Goal: Task Accomplishment & Management: Use online tool/utility

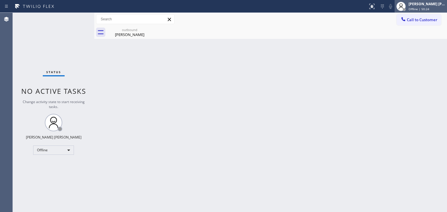
click at [429, 6] on div "[PERSON_NAME] [PERSON_NAME] Offline | 50:24" at bounding box center [427, 6] width 40 height 10
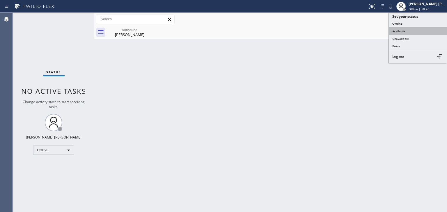
click at [406, 34] on button "Available" at bounding box center [418, 31] width 58 height 8
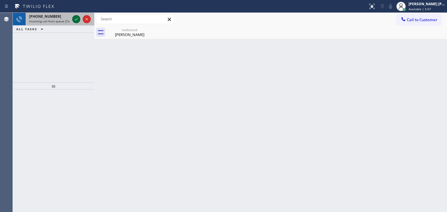
click at [77, 18] on icon at bounding box center [76, 19] width 3 height 2
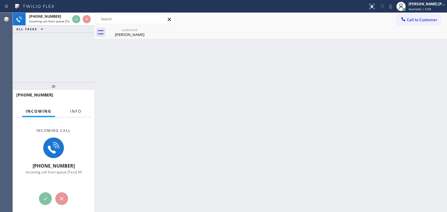
click at [75, 111] on span "Info" at bounding box center [75, 111] width 11 height 5
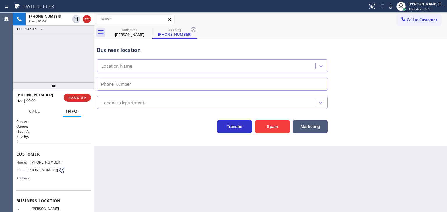
scroll to position [29, 0]
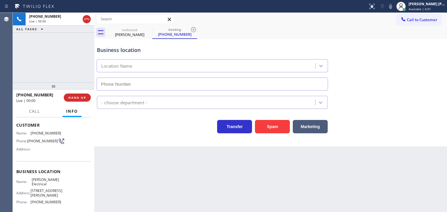
type input "[PHONE_NUMBER]"
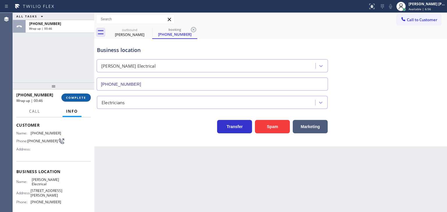
click at [80, 98] on span "COMPLETE" at bounding box center [76, 98] width 20 height 4
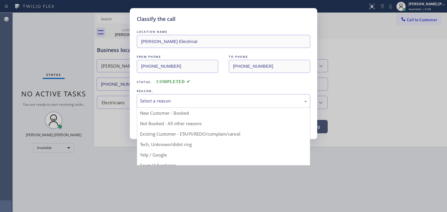
click at [164, 104] on div "Select a reason" at bounding box center [223, 101] width 173 height 14
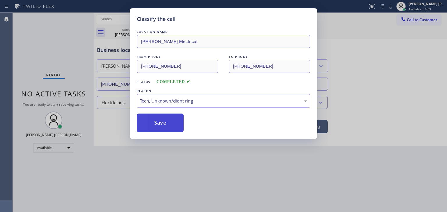
click at [159, 122] on button "Save" at bounding box center [160, 123] width 47 height 19
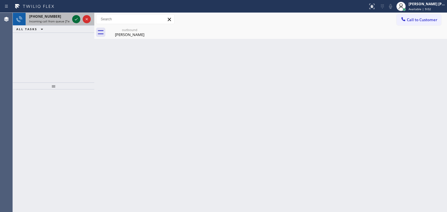
click at [75, 20] on icon at bounding box center [76, 19] width 3 height 2
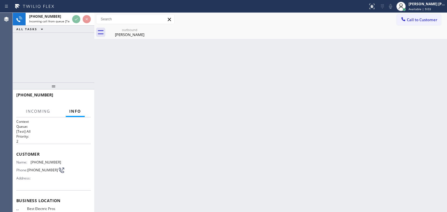
scroll to position [29, 0]
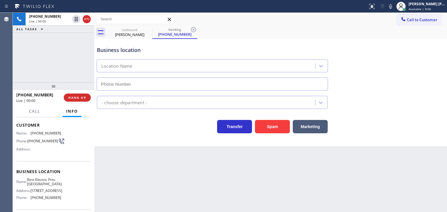
type input "[PHONE_NUMBER]"
click at [394, 6] on icon at bounding box center [390, 6] width 7 height 7
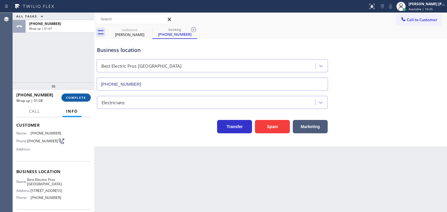
click at [75, 99] on span "COMPLETE" at bounding box center [76, 98] width 20 height 4
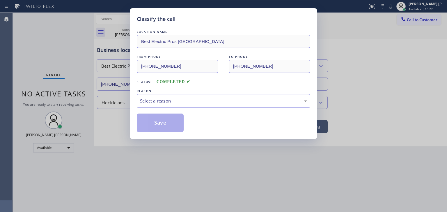
click at [153, 106] on div "Select a reason" at bounding box center [223, 101] width 173 height 14
click at [162, 118] on button "Save" at bounding box center [160, 123] width 47 height 19
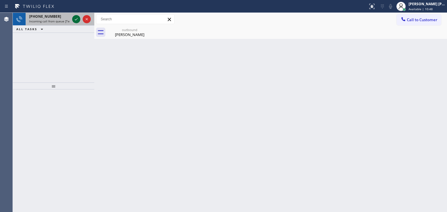
click at [77, 19] on icon at bounding box center [76, 19] width 3 height 2
click at [74, 19] on icon at bounding box center [76, 19] width 7 height 7
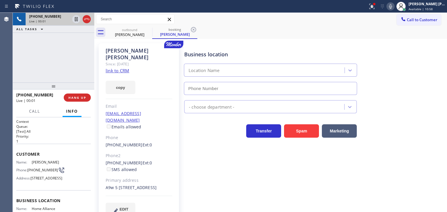
scroll to position [58, 0]
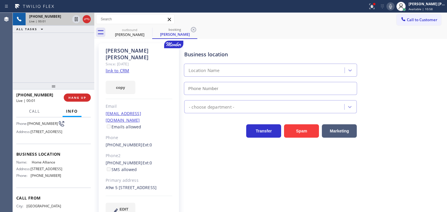
type input "[PHONE_NUMBER]"
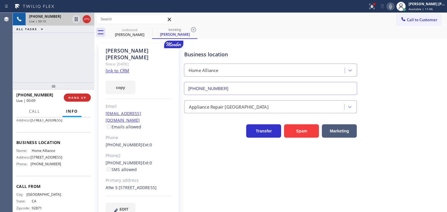
click at [108, 68] on link "link to CRM" at bounding box center [118, 71] width 24 height 6
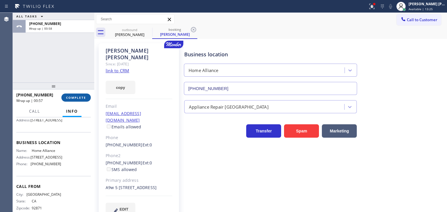
click at [69, 97] on span "COMPLETE" at bounding box center [76, 98] width 20 height 4
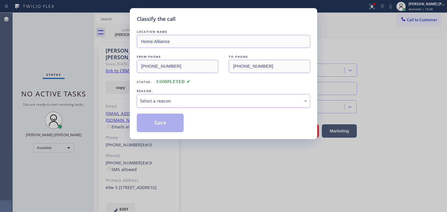
click at [158, 97] on div "Select a reason" at bounding box center [223, 101] width 173 height 14
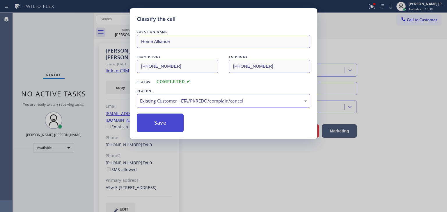
click at [156, 125] on button "Save" at bounding box center [160, 123] width 47 height 19
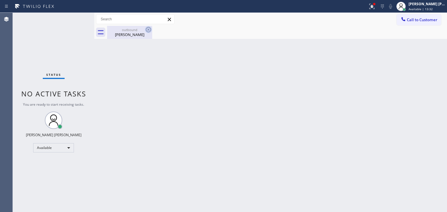
click at [148, 30] on icon at bounding box center [148, 29] width 5 height 5
click at [76, 16] on div "Status No active tasks You are ready to start receiving tasks. [PERSON_NAME] [P…" at bounding box center [53, 112] width 81 height 199
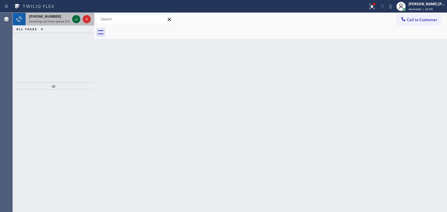
click at [73, 18] on icon at bounding box center [76, 19] width 7 height 7
click at [74, 19] on icon at bounding box center [76, 19] width 7 height 7
click at [74, 17] on icon at bounding box center [76, 19] width 7 height 7
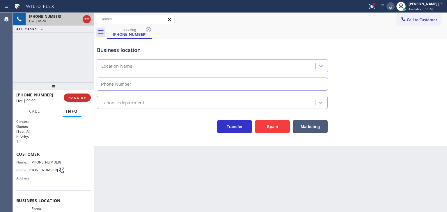
type input "[PHONE_NUMBER]"
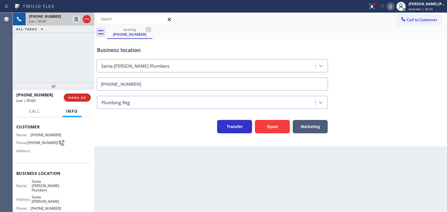
scroll to position [73, 0]
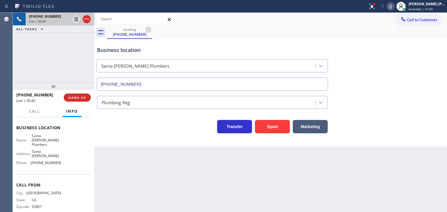
click at [426, 73] on div "Business location [GEOGRAPHIC_DATA][PERSON_NAME] [PHONE_NUMBER]" at bounding box center [271, 64] width 350 height 53
click at [392, 6] on icon at bounding box center [390, 6] width 3 height 5
click at [434, 5] on div "[PERSON_NAME] [PERSON_NAME]" at bounding box center [426, 3] width 37 height 5
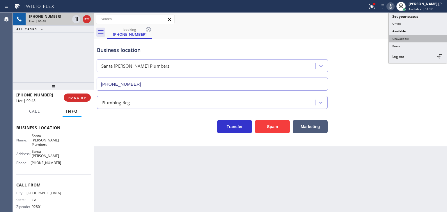
click at [417, 38] on button "Unavailable" at bounding box center [418, 39] width 58 height 8
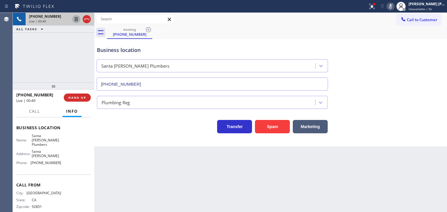
click at [77, 21] on icon at bounding box center [76, 19] width 3 height 4
click at [429, 129] on div "Transfer Spam Marketing" at bounding box center [271, 124] width 350 height 19
click at [392, 6] on icon at bounding box center [390, 6] width 3 height 5
click at [77, 18] on icon at bounding box center [76, 19] width 7 height 7
click at [431, 7] on span "Unavailable | 1:31" at bounding box center [421, 9] width 26 height 4
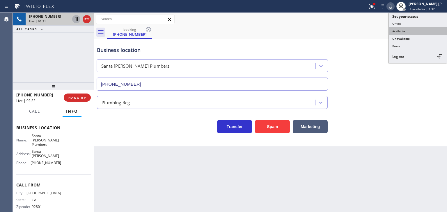
click at [423, 27] on button "Available" at bounding box center [418, 31] width 58 height 8
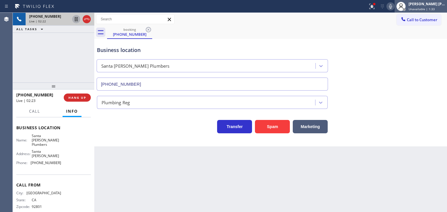
click at [432, 3] on div "[PERSON_NAME] [PERSON_NAME]" at bounding box center [426, 3] width 37 height 5
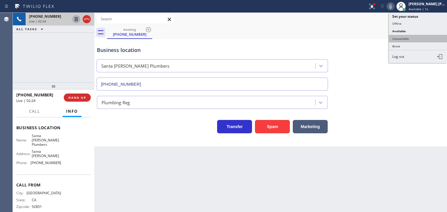
click at [420, 38] on button "Unavailable" at bounding box center [418, 39] width 58 height 8
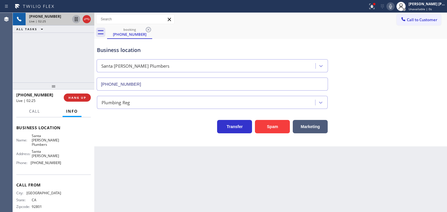
click at [392, 8] on icon at bounding box center [390, 6] width 3 height 5
click at [74, 18] on icon at bounding box center [76, 19] width 7 height 7
click at [392, 6] on icon at bounding box center [390, 6] width 3 height 5
click at [394, 8] on icon at bounding box center [390, 6] width 7 height 7
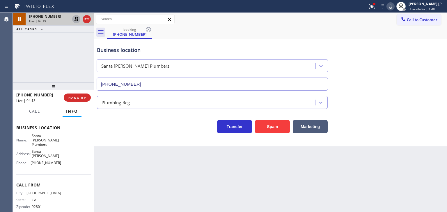
click at [78, 19] on icon at bounding box center [76, 19] width 7 height 7
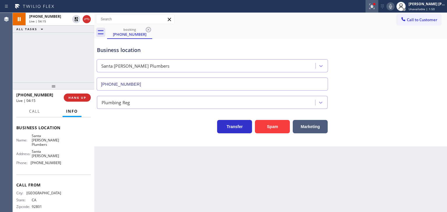
click at [378, 8] on div at bounding box center [371, 6] width 13 height 7
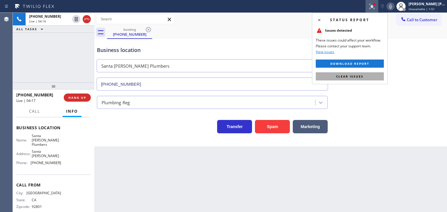
click at [354, 75] on span "Clear issues" at bounding box center [349, 76] width 27 height 4
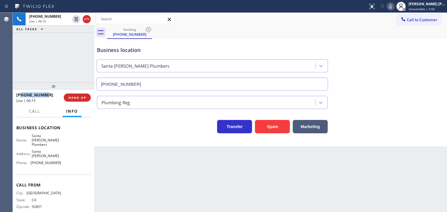
drag, startPoint x: 46, startPoint y: 96, endPoint x: 20, endPoint y: 97, distance: 25.3
click at [20, 97] on div "[PHONE_NUMBER]" at bounding box center [37, 95] width 43 height 6
copy span "7148180032"
click at [394, 7] on icon at bounding box center [390, 6] width 7 height 7
click at [394, 6] on icon at bounding box center [390, 6] width 7 height 7
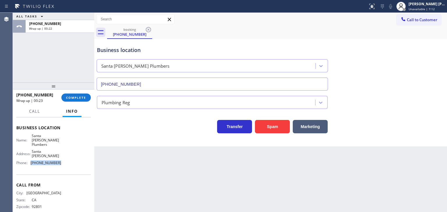
drag, startPoint x: 61, startPoint y: 155, endPoint x: 29, endPoint y: 155, distance: 32.0
click at [29, 155] on div "Name: Santa [PERSON_NAME] Plumbers Address: [GEOGRAPHIC_DATA][PERSON_NAME] Phon…" at bounding box center [53, 151] width 74 height 34
copy div "[PHONE_NUMBER]"
click at [423, 4] on div "[PERSON_NAME] [PERSON_NAME]" at bounding box center [426, 3] width 37 height 5
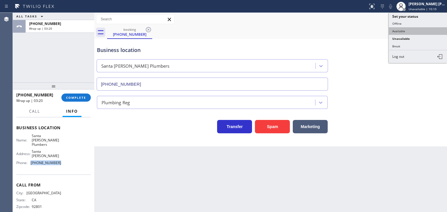
click at [411, 30] on button "Available" at bounding box center [418, 31] width 58 height 8
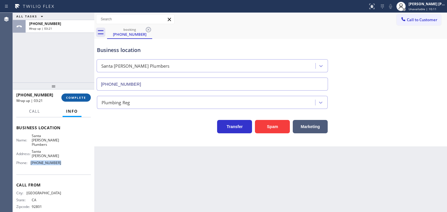
click at [70, 95] on button "COMPLETE" at bounding box center [75, 98] width 29 height 8
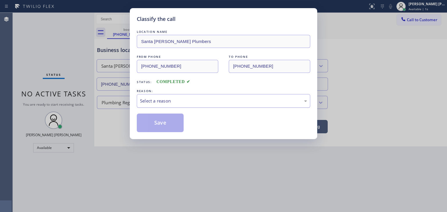
click at [157, 102] on div "Select a reason" at bounding box center [223, 101] width 167 height 7
click at [157, 119] on button "Save" at bounding box center [160, 123] width 47 height 19
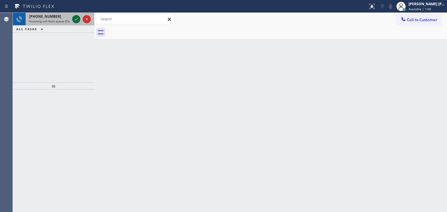
click at [77, 18] on icon at bounding box center [76, 19] width 7 height 7
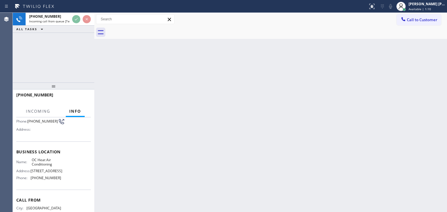
scroll to position [58, 0]
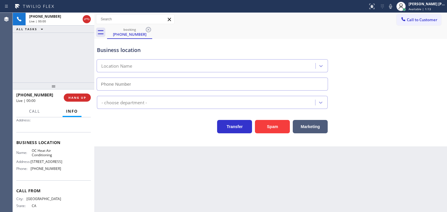
type input "[PHONE_NUMBER]"
click at [394, 8] on icon at bounding box center [390, 6] width 7 height 7
click at [392, 6] on rect at bounding box center [390, 6] width 4 height 4
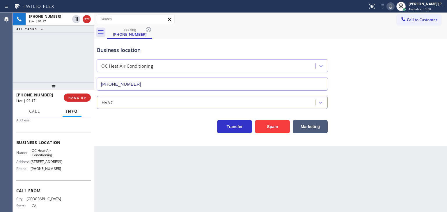
drag, startPoint x: 429, startPoint y: 119, endPoint x: 431, endPoint y: 106, distance: 12.6
click at [429, 119] on div "Transfer Spam Marketing" at bounding box center [271, 124] width 350 height 19
click at [394, 6] on icon at bounding box center [390, 6] width 7 height 7
click at [394, 7] on icon at bounding box center [390, 6] width 7 height 7
click at [423, 163] on div "Back to Dashboard Change Sender ID Customers Technicians Select a contact Outbo…" at bounding box center [270, 112] width 352 height 199
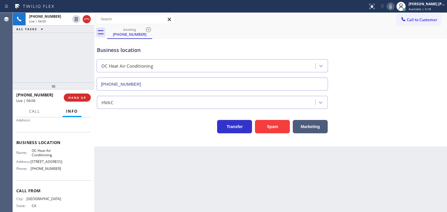
click at [394, 7] on icon at bounding box center [390, 6] width 7 height 7
click at [434, 6] on div "[PERSON_NAME] [PERSON_NAME] Available | 5:20" at bounding box center [427, 6] width 40 height 10
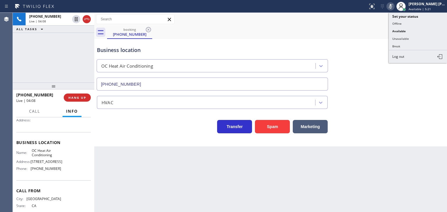
drag, startPoint x: 412, startPoint y: 37, endPoint x: 311, endPoint y: 15, distance: 103.5
click at [401, 35] on button "Unavailable" at bounding box center [418, 39] width 58 height 8
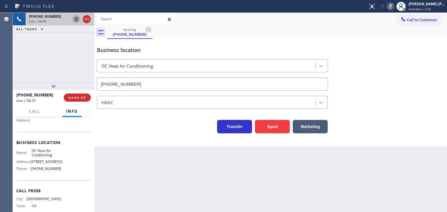
click at [77, 20] on icon at bounding box center [76, 19] width 7 height 7
click at [392, 5] on icon at bounding box center [390, 6] width 3 height 5
click at [74, 20] on icon at bounding box center [76, 19] width 7 height 7
click at [394, 6] on icon at bounding box center [390, 6] width 7 height 7
click at [394, 8] on icon at bounding box center [390, 6] width 7 height 7
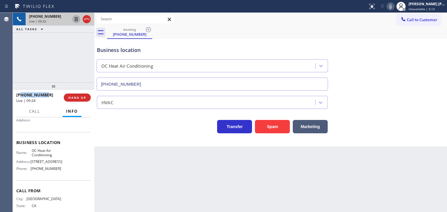
drag, startPoint x: 52, startPoint y: 96, endPoint x: 20, endPoint y: 95, distance: 32.0
click at [20, 95] on div "[PHONE_NUMBER]" at bounding box center [37, 95] width 43 height 6
copy span "9494222282"
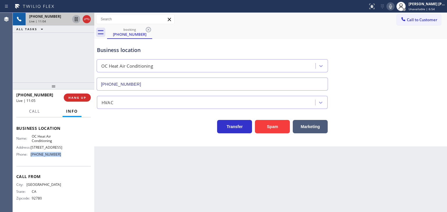
drag, startPoint x: 60, startPoint y: 157, endPoint x: 30, endPoint y: 155, distance: 29.7
click at [30, 155] on div "Name: OC Heat Air Conditioning Address: [STREET_ADDRESS] Phone: [PHONE_NUMBER]" at bounding box center [53, 146] width 74 height 25
copy div "[PHONE_NUMBER]"
click at [432, 5] on div "[PERSON_NAME] [PERSON_NAME]" at bounding box center [426, 3] width 37 height 5
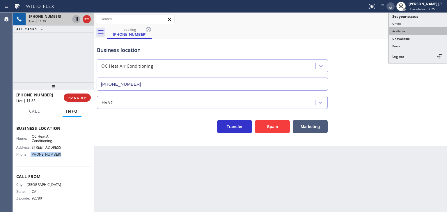
click at [407, 30] on button "Available" at bounding box center [418, 31] width 58 height 8
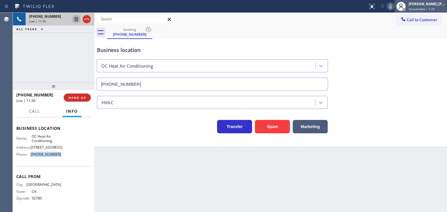
click at [431, 9] on span "Unavailable | 7:25" at bounding box center [421, 9] width 26 height 4
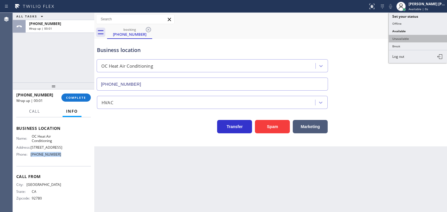
click at [412, 38] on button "Unavailable" at bounding box center [418, 39] width 58 height 8
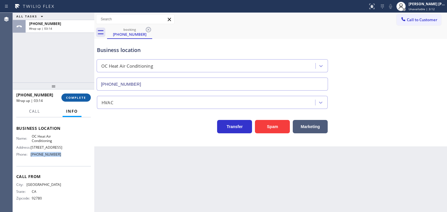
click at [76, 98] on span "COMPLETE" at bounding box center [76, 98] width 20 height 4
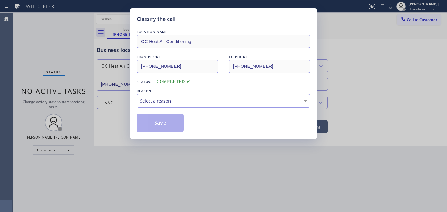
click at [155, 100] on div "Select a reason" at bounding box center [223, 101] width 167 height 7
click at [157, 118] on button "Save" at bounding box center [160, 123] width 47 height 19
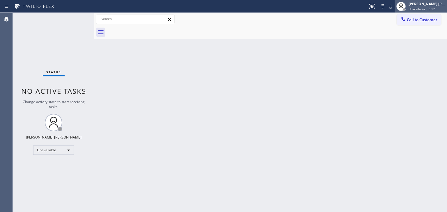
click at [430, 8] on span "Unavailable | 3:17" at bounding box center [421, 9] width 26 height 4
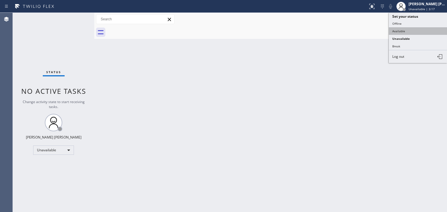
click at [412, 30] on button "Available" at bounding box center [418, 31] width 58 height 8
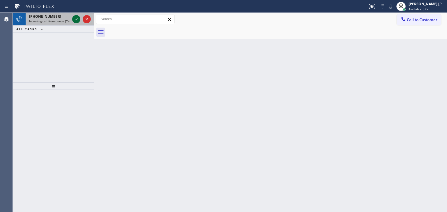
click at [76, 17] on icon at bounding box center [76, 19] width 7 height 7
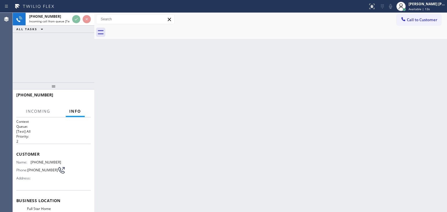
scroll to position [58, 0]
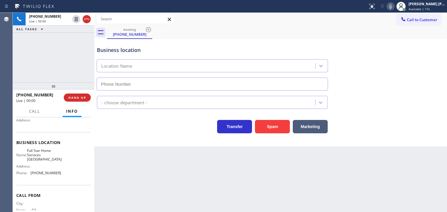
type input "[PHONE_NUMBER]"
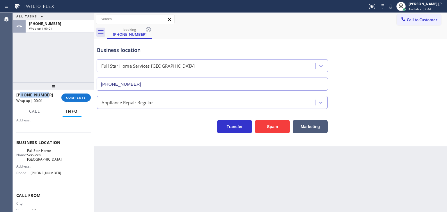
drag, startPoint x: 52, startPoint y: 97, endPoint x: 22, endPoint y: 96, distance: 29.7
click at [22, 96] on div "[PHONE_NUMBER]" at bounding box center [36, 95] width 41 height 6
copy span "5107539512"
drag, startPoint x: 62, startPoint y: 174, endPoint x: 30, endPoint y: 174, distance: 32.0
click at [30, 174] on div "Name: Full Star Home Services San Pablo Address: Phone: [PHONE_NUMBER]" at bounding box center [53, 163] width 74 height 29
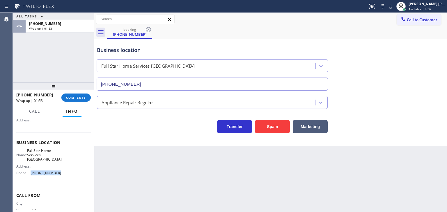
copy div "[PHONE_NUMBER]"
click at [426, 7] on span "Available | 4:37" at bounding box center [419, 9] width 22 height 4
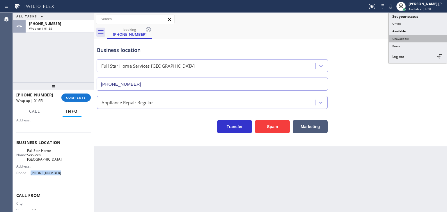
click at [410, 35] on button "Unavailable" at bounding box center [418, 39] width 58 height 8
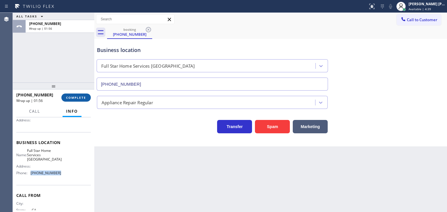
click at [75, 99] on span "COMPLETE" at bounding box center [76, 98] width 20 height 4
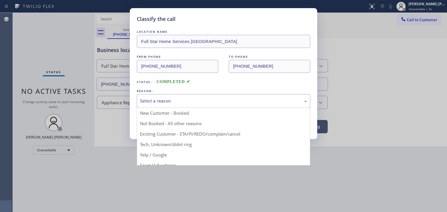
click at [184, 104] on div "Select a reason" at bounding box center [223, 101] width 173 height 14
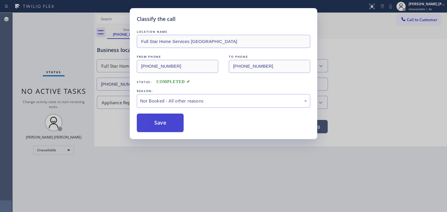
click at [175, 124] on button "Save" at bounding box center [160, 123] width 47 height 19
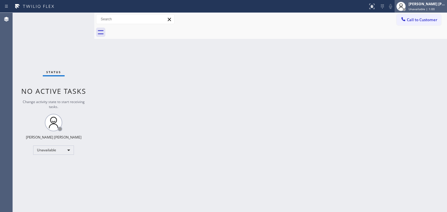
click at [434, 8] on span "Unavailable | 1:00" at bounding box center [421, 9] width 26 height 4
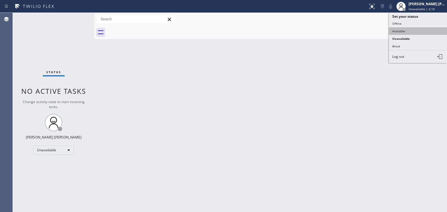
click at [400, 32] on button "Available" at bounding box center [418, 31] width 58 height 8
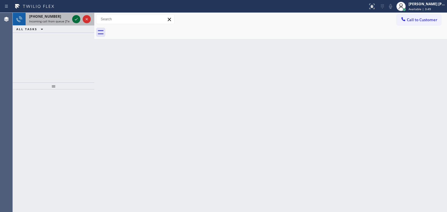
click at [76, 19] on icon at bounding box center [76, 19] width 7 height 7
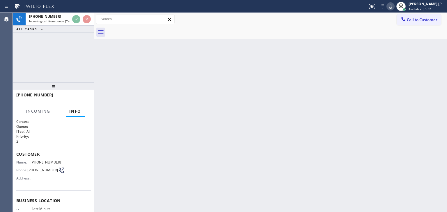
scroll to position [29, 0]
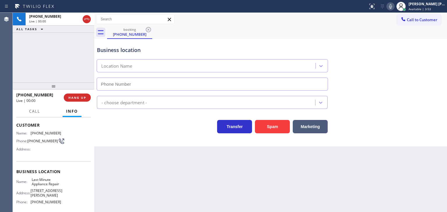
type input "[PHONE_NUMBER]"
click at [394, 6] on icon at bounding box center [390, 6] width 7 height 7
click at [394, 4] on icon at bounding box center [390, 6] width 7 height 7
click at [430, 51] on div "Business location Last Minute Appliance Repair [PHONE_NUMBER]" at bounding box center [271, 64] width 350 height 53
click at [394, 5] on icon at bounding box center [390, 6] width 7 height 7
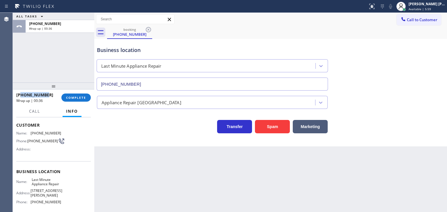
drag, startPoint x: 49, startPoint y: 92, endPoint x: 21, endPoint y: 95, distance: 28.0
click at [21, 95] on div "[PHONE_NUMBER]" at bounding box center [36, 95] width 41 height 6
copy span "4156998430"
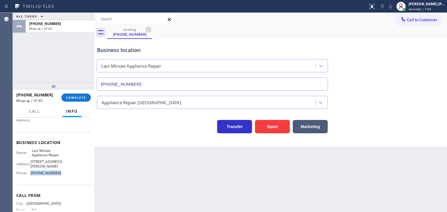
drag, startPoint x: 52, startPoint y: 179, endPoint x: 30, endPoint y: 179, distance: 21.8
click at [30, 178] on div "Name: Last Minute Appliance Repair Address: [STREET_ADDRESS][PERSON_NAME] Phone…" at bounding box center [53, 163] width 74 height 29
copy div "[PHONE_NUMBER]"
click at [69, 96] on span "COMPLETE" at bounding box center [76, 98] width 20 height 4
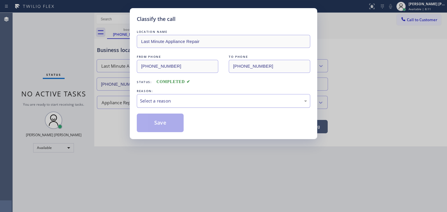
click at [157, 96] on div "Select a reason" at bounding box center [223, 101] width 173 height 14
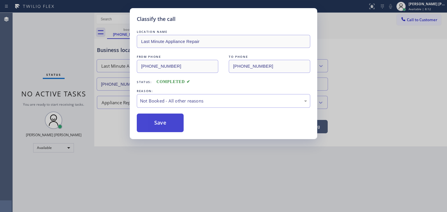
click at [159, 124] on button "Save" at bounding box center [160, 123] width 47 height 19
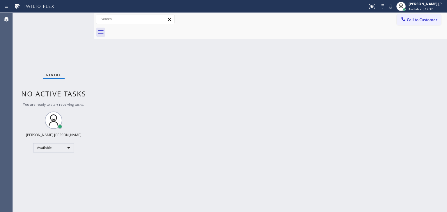
click at [73, 16] on div "Status No active tasks You are ready to start receiving tasks. [PERSON_NAME] [P…" at bounding box center [53, 112] width 81 height 199
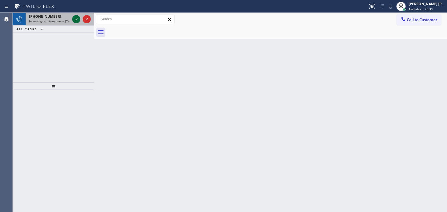
click at [73, 16] on icon at bounding box center [76, 19] width 7 height 7
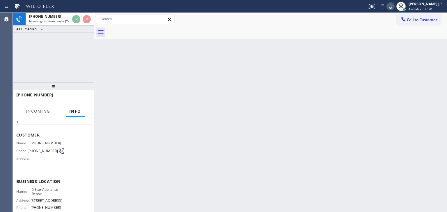
scroll to position [29, 0]
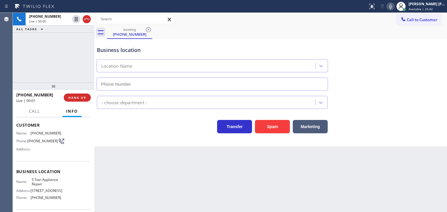
type input "[PHONE_NUMBER]"
drag, startPoint x: 47, startPoint y: 97, endPoint x: 20, endPoint y: 96, distance: 26.8
click at [20, 96] on div "[PHONE_NUMBER]" at bounding box center [37, 95] width 43 height 6
copy span "3129617717"
click at [394, 5] on icon at bounding box center [390, 6] width 7 height 7
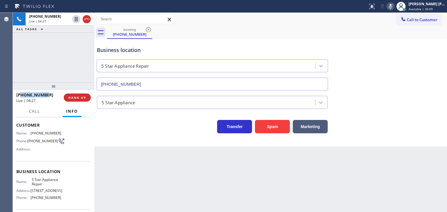
click at [394, 6] on icon at bounding box center [390, 6] width 7 height 7
drag, startPoint x: 57, startPoint y: 198, endPoint x: 30, endPoint y: 200, distance: 27.1
click at [30, 200] on div "Phone: [PHONE_NUMBER]" at bounding box center [38, 198] width 45 height 4
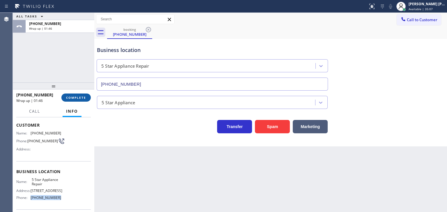
click at [78, 100] on button "COMPLETE" at bounding box center [75, 98] width 29 height 8
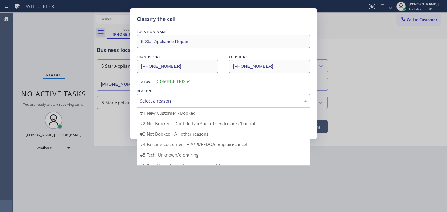
click at [172, 100] on div "Select a reason" at bounding box center [223, 101] width 167 height 7
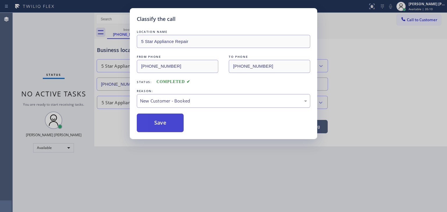
click at [158, 120] on button "Save" at bounding box center [160, 123] width 47 height 19
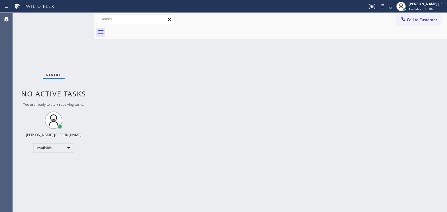
click at [74, 18] on div "Status No active tasks You are ready to start receiving tasks. [PERSON_NAME] [P…" at bounding box center [53, 112] width 81 height 199
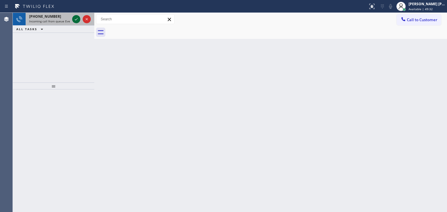
click at [74, 17] on icon at bounding box center [76, 19] width 7 height 7
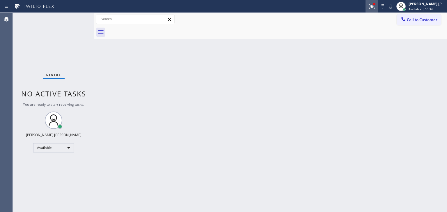
click at [373, 6] on icon at bounding box center [371, 6] width 3 height 2
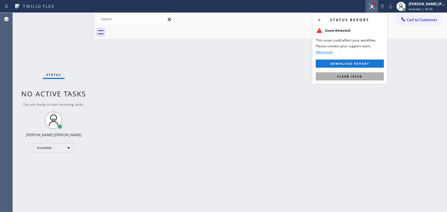
click at [357, 79] on button "Clear issue" at bounding box center [350, 76] width 68 height 8
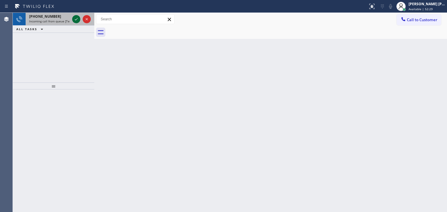
click at [76, 21] on icon at bounding box center [76, 19] width 7 height 7
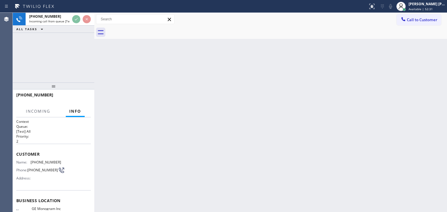
scroll to position [29, 0]
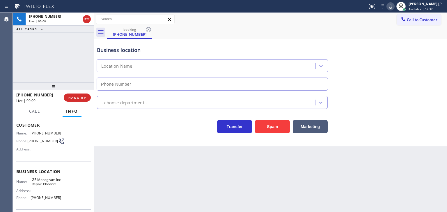
type input "[PHONE_NUMBER]"
drag, startPoint x: 428, startPoint y: 74, endPoint x: 416, endPoint y: 61, distance: 17.5
click at [428, 74] on div "Business location GE Monogram Inc Repair [GEOGRAPHIC_DATA] [PHONE_NUMBER]" at bounding box center [271, 64] width 350 height 53
drag, startPoint x: 48, startPoint y: 94, endPoint x: 21, endPoint y: 95, distance: 26.8
click at [21, 95] on div "[PHONE_NUMBER]" at bounding box center [37, 95] width 43 height 6
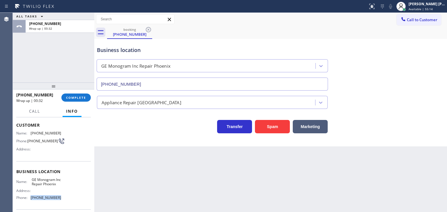
drag, startPoint x: 57, startPoint y: 202, endPoint x: 31, endPoint y: 202, distance: 26.2
click at [31, 202] on div "Name: GE Monogram Inc Repair Phoenix Address: Phone: [PHONE_NUMBER]" at bounding box center [53, 190] width 74 height 25
click at [81, 97] on span "COMPLETE" at bounding box center [76, 98] width 20 height 4
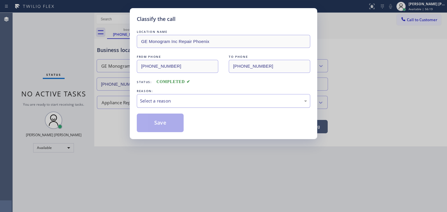
click at [156, 101] on div "Select a reason" at bounding box center [223, 101] width 167 height 7
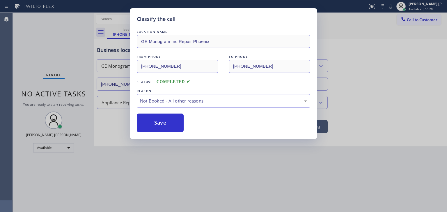
click at [161, 122] on button "Save" at bounding box center [160, 123] width 47 height 19
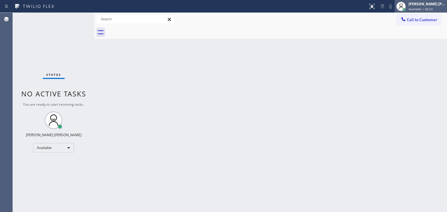
click at [432, 8] on span "Available | 56:23" at bounding box center [420, 9] width 24 height 4
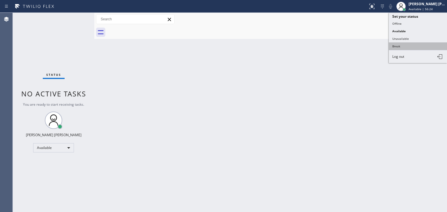
click at [406, 43] on button "Break" at bounding box center [418, 46] width 58 height 8
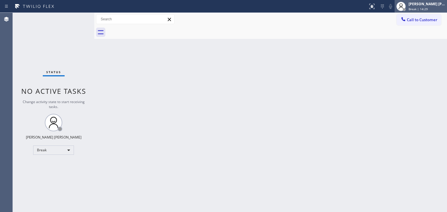
click at [434, 5] on div "[PERSON_NAME] [PERSON_NAME]" at bounding box center [426, 3] width 37 height 5
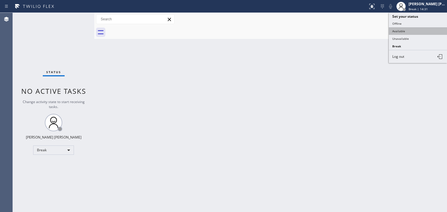
click at [421, 29] on button "Available" at bounding box center [418, 31] width 58 height 8
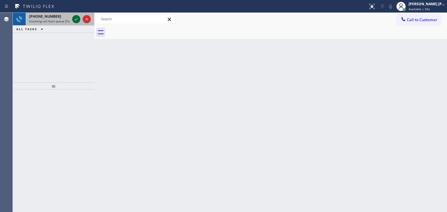
click at [76, 19] on icon at bounding box center [76, 19] width 7 height 7
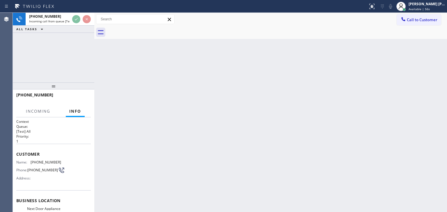
scroll to position [29, 0]
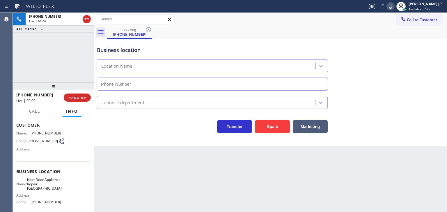
type input "[PHONE_NUMBER]"
click at [394, 3] on icon at bounding box center [390, 6] width 7 height 7
click at [394, 6] on icon at bounding box center [390, 6] width 7 height 7
drag, startPoint x: 432, startPoint y: 37, endPoint x: 427, endPoint y: 29, distance: 9.4
click at [432, 37] on div "booking [PHONE_NUMBER]" at bounding box center [277, 32] width 340 height 13
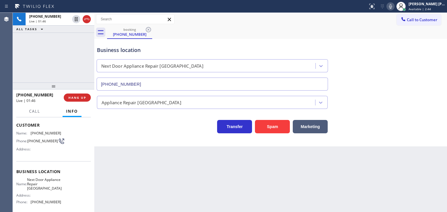
click at [394, 6] on icon at bounding box center [390, 6] width 7 height 7
click at [426, 8] on span "Available | 5:44" at bounding box center [419, 9] width 22 height 4
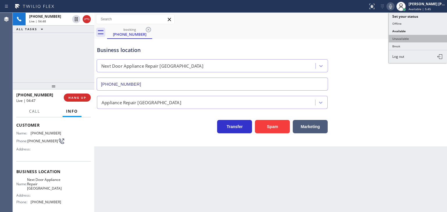
click at [415, 38] on button "Unavailable" at bounding box center [418, 39] width 58 height 8
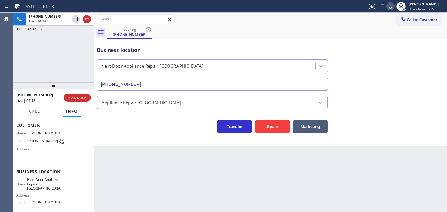
click at [418, 140] on div "Business location Next Door Appliance Repair [GEOGRAPHIC_DATA] [PHONE_NUMBER] A…" at bounding box center [270, 93] width 352 height 108
drag, startPoint x: 45, startPoint y: 94, endPoint x: 21, endPoint y: 96, distance: 24.2
click at [21, 96] on div "[PHONE_NUMBER]" at bounding box center [37, 95] width 43 height 6
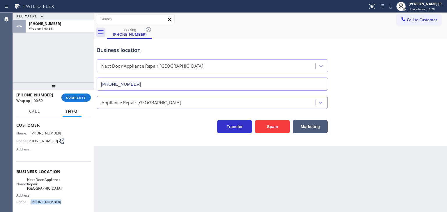
drag, startPoint x: 57, startPoint y: 202, endPoint x: 31, endPoint y: 204, distance: 25.9
click at [31, 204] on span "[PHONE_NUMBER]" at bounding box center [46, 202] width 31 height 4
click at [84, 99] on span "COMPLETE" at bounding box center [76, 98] width 20 height 4
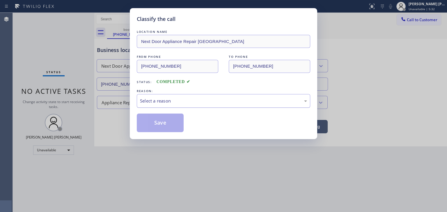
click at [149, 104] on div "Select a reason" at bounding box center [223, 101] width 167 height 7
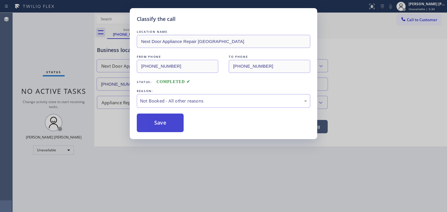
click at [158, 127] on button "Save" at bounding box center [160, 123] width 47 height 19
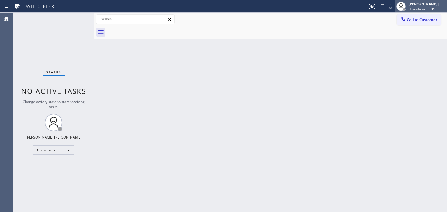
click at [431, 8] on span "Unavailable | 5:35" at bounding box center [421, 9] width 26 height 4
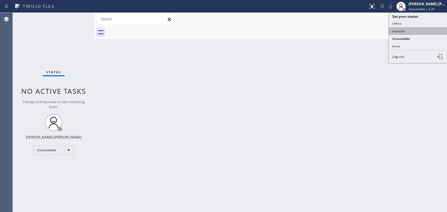
click at [411, 32] on button "Available" at bounding box center [418, 31] width 58 height 8
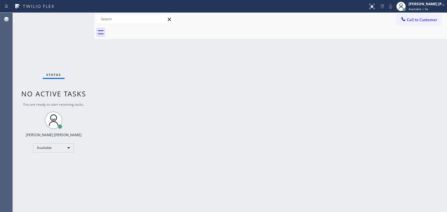
click at [75, 19] on div "Status No active tasks You are ready to start receiving tasks. [PERSON_NAME] [P…" at bounding box center [53, 112] width 81 height 199
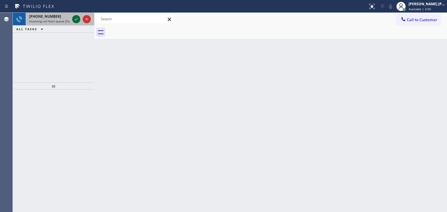
click at [76, 17] on icon at bounding box center [76, 19] width 7 height 7
click at [81, 24] on div at bounding box center [81, 19] width 21 height 13
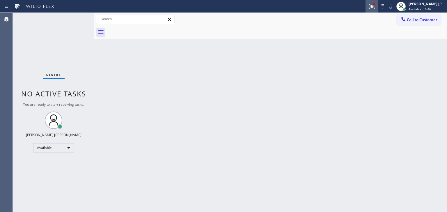
click at [377, 6] on div at bounding box center [371, 6] width 13 height 7
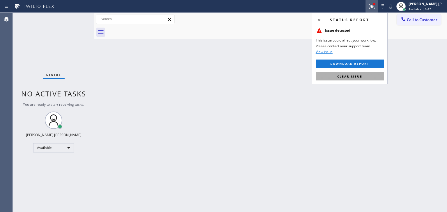
click at [337, 79] on button "Clear issue" at bounding box center [350, 76] width 68 height 8
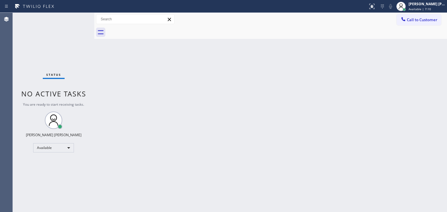
click at [74, 16] on div "Status No active tasks You are ready to start receiving tasks. [PERSON_NAME] [P…" at bounding box center [53, 112] width 81 height 199
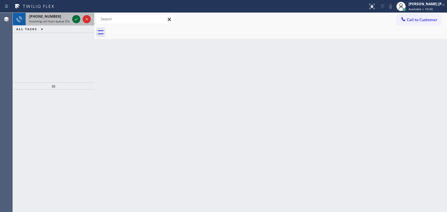
click at [78, 20] on icon at bounding box center [76, 19] width 7 height 7
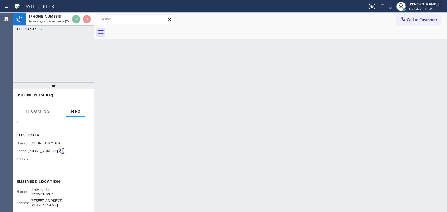
scroll to position [29, 0]
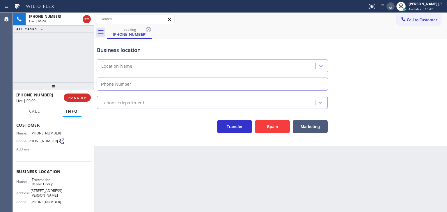
type input "[PHONE_NUMBER]"
click at [394, 7] on icon at bounding box center [390, 6] width 7 height 7
click at [394, 6] on icon at bounding box center [390, 6] width 7 height 7
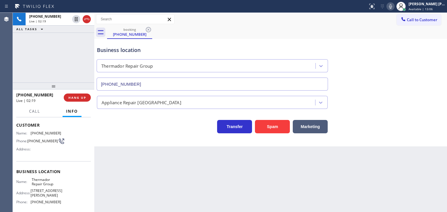
click at [394, 7] on icon at bounding box center [390, 6] width 7 height 7
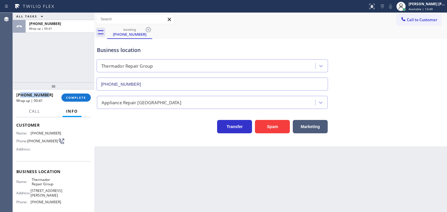
drag, startPoint x: 47, startPoint y: 95, endPoint x: 21, endPoint y: 96, distance: 26.2
click at [21, 96] on div "[PHONE_NUMBER]" at bounding box center [36, 95] width 41 height 6
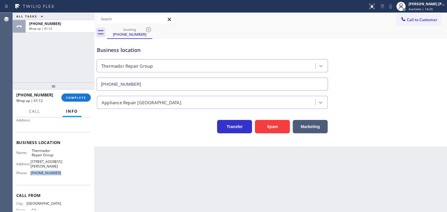
drag, startPoint x: 58, startPoint y: 174, endPoint x: 29, endPoint y: 174, distance: 29.4
click at [29, 174] on div "Name: Thermador Repair Group Address: [STREET_ADDRESS][PERSON_NAME] Phone: [PHO…" at bounding box center [53, 163] width 74 height 29
click at [77, 96] on span "COMPLETE" at bounding box center [76, 98] width 20 height 4
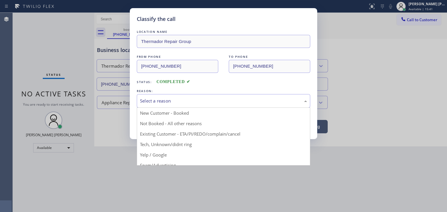
click at [162, 101] on div "Select a reason" at bounding box center [223, 101] width 167 height 7
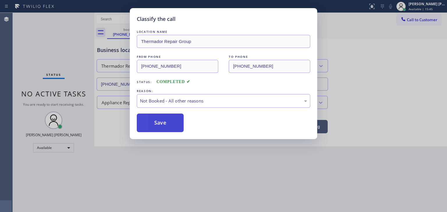
click at [159, 124] on button "Save" at bounding box center [160, 123] width 47 height 19
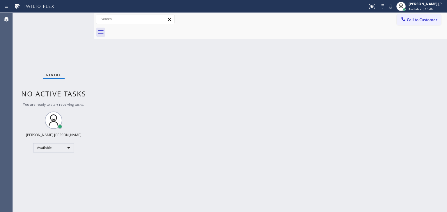
click at [71, 16] on div "Status No active tasks You are ready to start receiving tasks. [PERSON_NAME] [P…" at bounding box center [53, 112] width 81 height 199
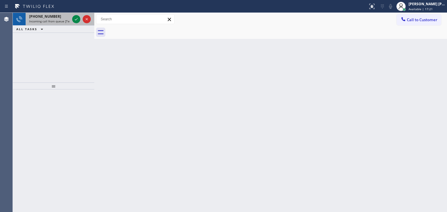
click at [81, 22] on div at bounding box center [81, 19] width 21 height 13
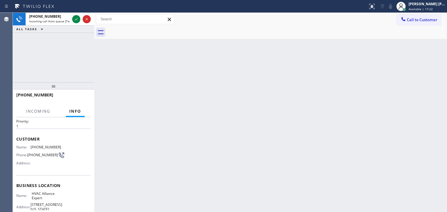
scroll to position [29, 0]
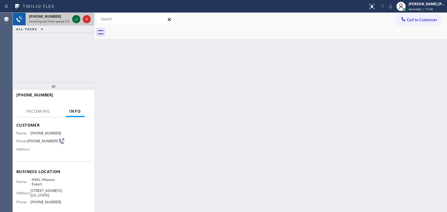
click at [74, 18] on icon at bounding box center [76, 19] width 7 height 7
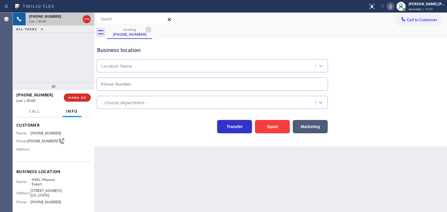
type input "[PHONE_NUMBER]"
click at [392, 7] on icon at bounding box center [390, 6] width 3 height 5
click at [394, 6] on icon at bounding box center [390, 6] width 7 height 7
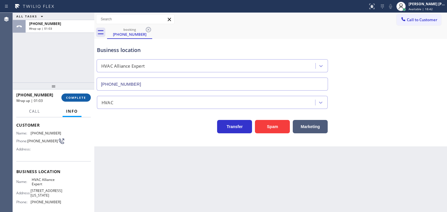
click at [67, 97] on span "COMPLETE" at bounding box center [76, 98] width 20 height 4
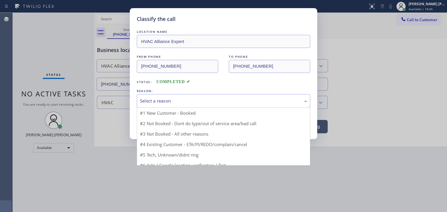
click at [150, 99] on div "Select a reason" at bounding box center [223, 101] width 167 height 7
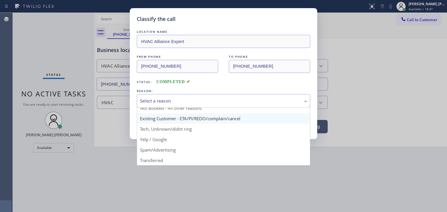
scroll to position [29, 0]
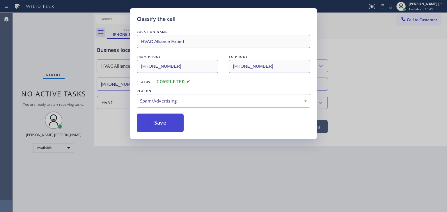
click at [161, 122] on button "Save" at bounding box center [160, 123] width 47 height 19
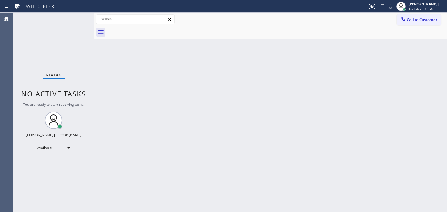
click at [77, 17] on div "Status No active tasks You are ready to start receiving tasks. [PERSON_NAME] [P…" at bounding box center [53, 112] width 81 height 199
click at [74, 18] on div "Status No active tasks You are ready to start receiving tasks. [PERSON_NAME] [P…" at bounding box center [53, 112] width 81 height 199
click at [74, 17] on div "Status No active tasks You are ready to start receiving tasks. [PERSON_NAME] [P…" at bounding box center [53, 112] width 81 height 199
click at [76, 14] on div "Status No active tasks You are ready to start receiving tasks. [PERSON_NAME] [P…" at bounding box center [53, 112] width 81 height 199
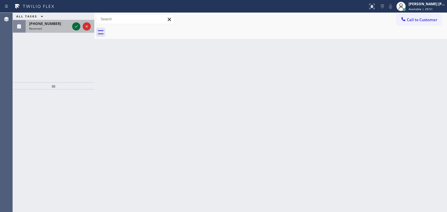
click at [77, 26] on icon at bounding box center [76, 26] width 7 height 7
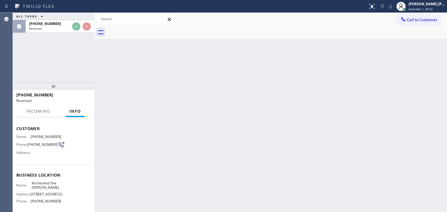
scroll to position [54, 0]
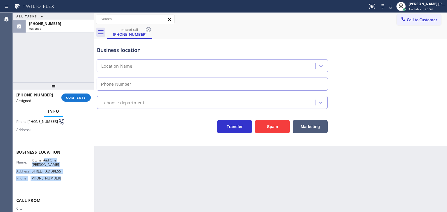
type input "[PHONE_NUMBER]"
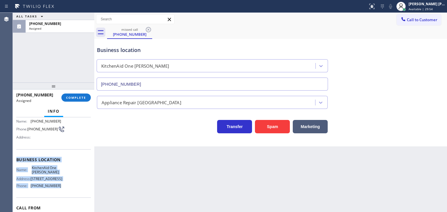
scroll to position [24, 0]
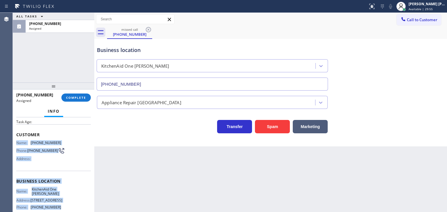
drag, startPoint x: 63, startPoint y: 183, endPoint x: 16, endPoint y: 143, distance: 61.9
click at [16, 143] on div "Context Queue: Appliance Repair High End Priority: 0 Task Age: Customer Name: […" at bounding box center [53, 179] width 74 height 169
click at [83, 98] on span "COMPLETE" at bounding box center [76, 98] width 20 height 4
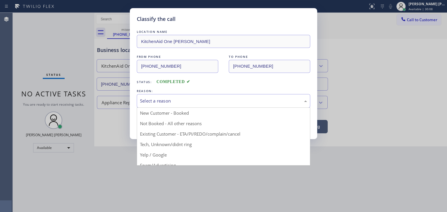
click at [154, 101] on div "Select a reason" at bounding box center [223, 101] width 167 height 7
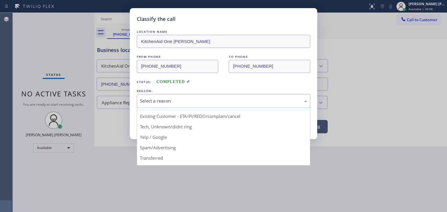
scroll to position [36, 0]
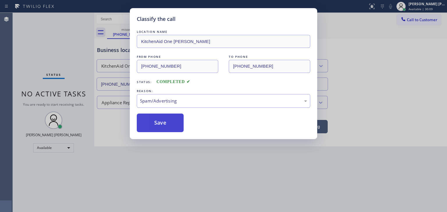
click at [157, 129] on button "Save" at bounding box center [160, 123] width 47 height 19
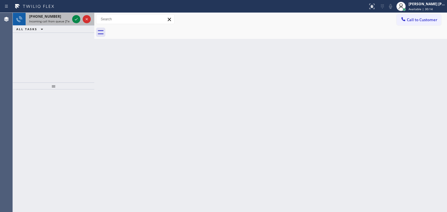
click at [80, 23] on div at bounding box center [81, 19] width 21 height 13
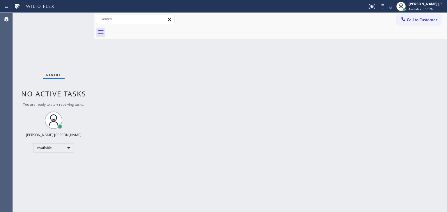
click at [76, 17] on div "Status No active tasks You are ready to start receiving tasks. [PERSON_NAME] [P…" at bounding box center [53, 112] width 81 height 199
click at [427, 5] on div "[PERSON_NAME] [PERSON_NAME]" at bounding box center [426, 3] width 37 height 5
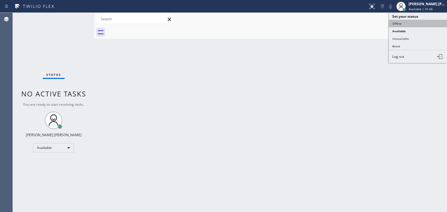
click at [400, 24] on button "Offline" at bounding box center [418, 24] width 58 height 8
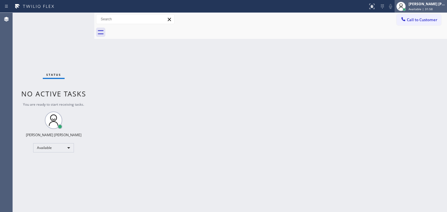
click at [429, 6] on div "[PERSON_NAME] [PERSON_NAME] Available | 31:58" at bounding box center [427, 6] width 40 height 10
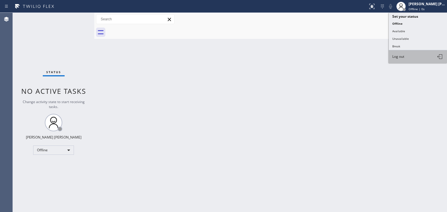
click at [400, 53] on button "Log out" at bounding box center [418, 56] width 58 height 13
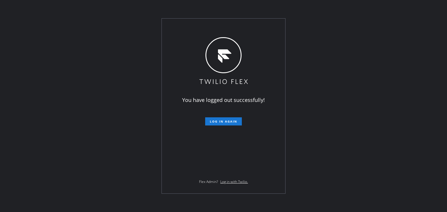
click at [33, 82] on div "You have logged out successfully! Log in again Flex Admin? Log in with Twilio." at bounding box center [223, 106] width 447 height 212
